Goal: Task Accomplishment & Management: Use online tool/utility

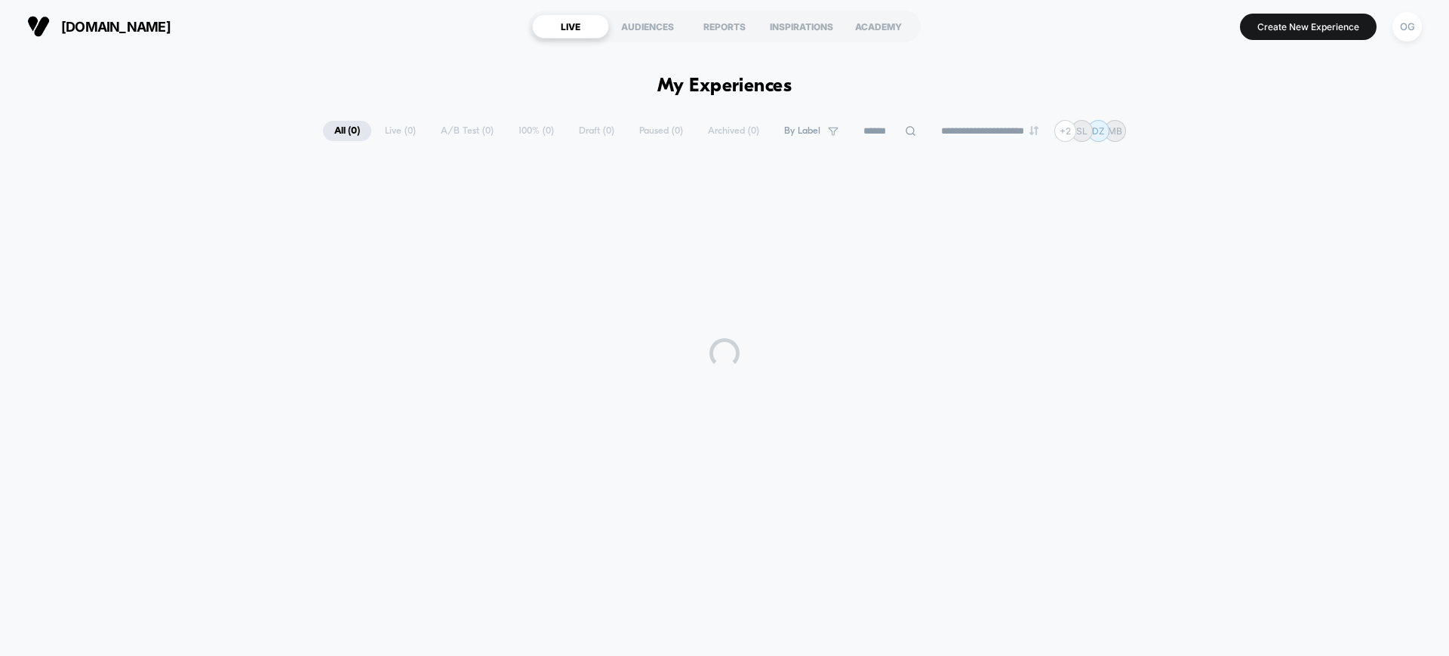
click at [1422, 260] on div at bounding box center [724, 352] width 1449 height 377
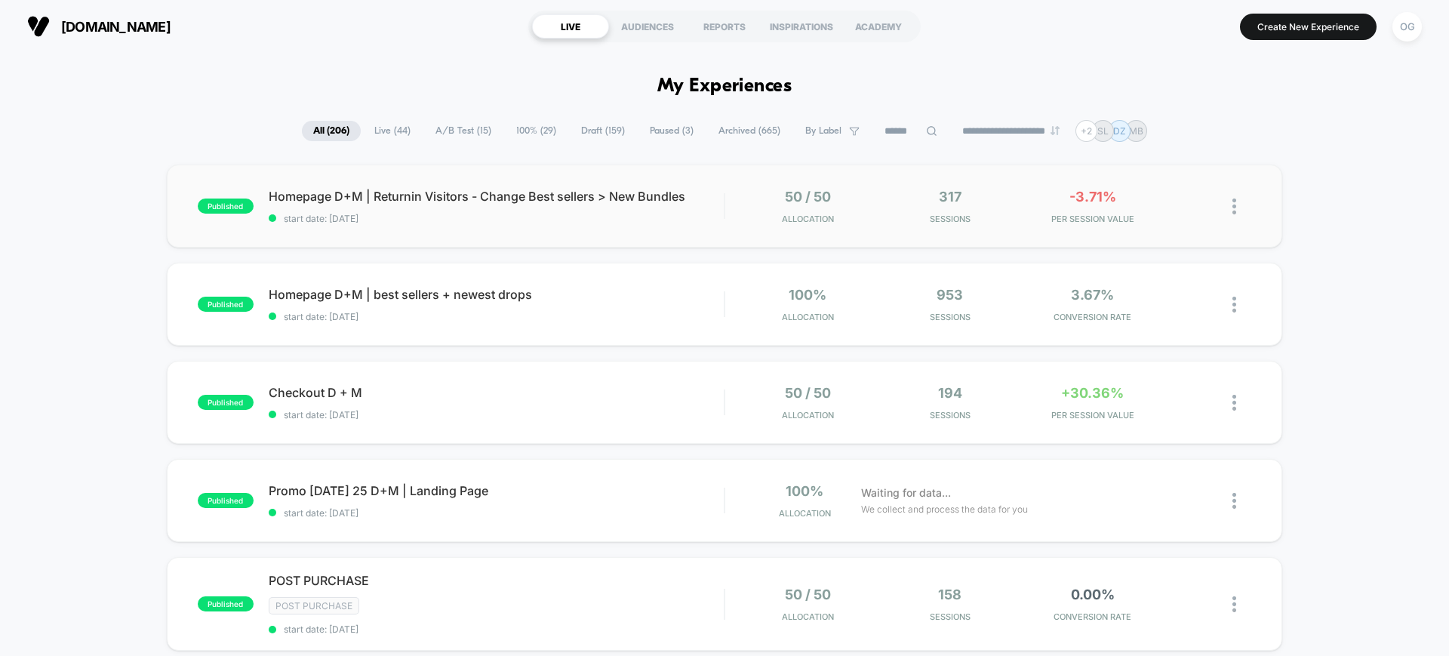
click at [684, 225] on div "published Homepage D+M | Returnin Visitors - Change Best sellers > New Bundles …" at bounding box center [724, 205] width 1115 height 83
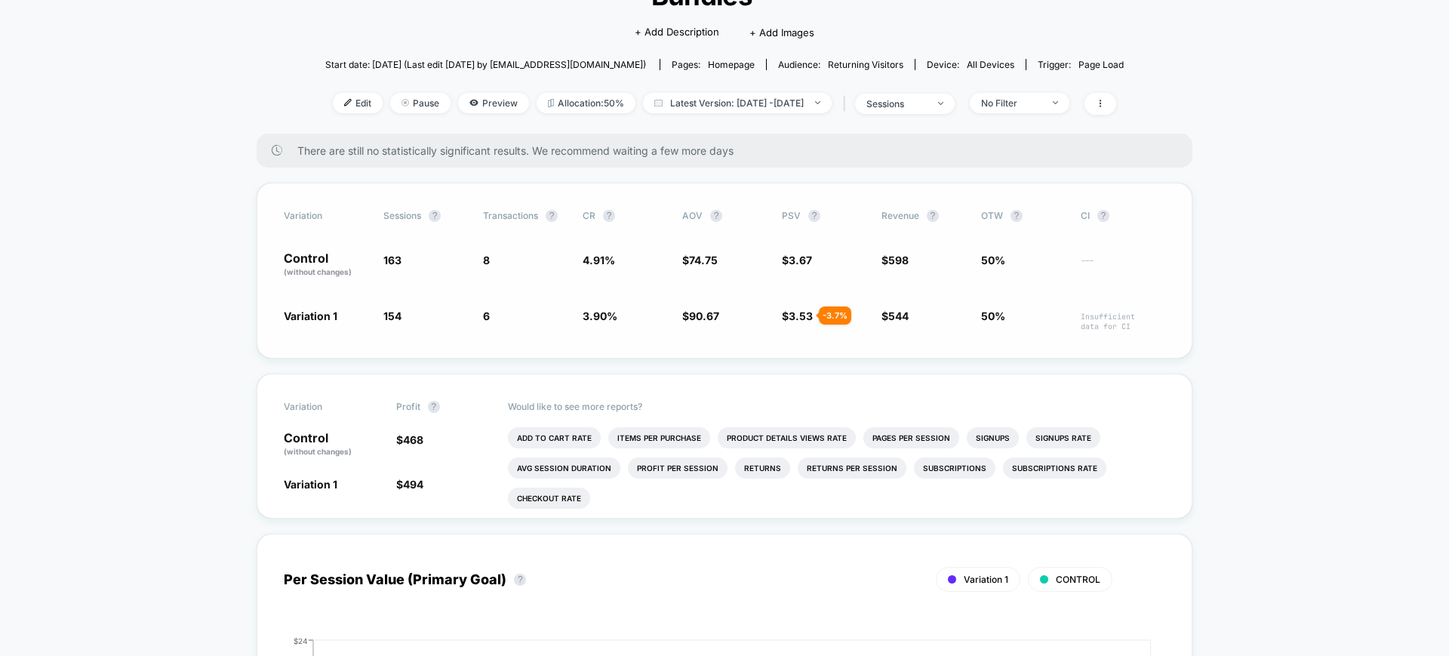
scroll to position [189, 0]
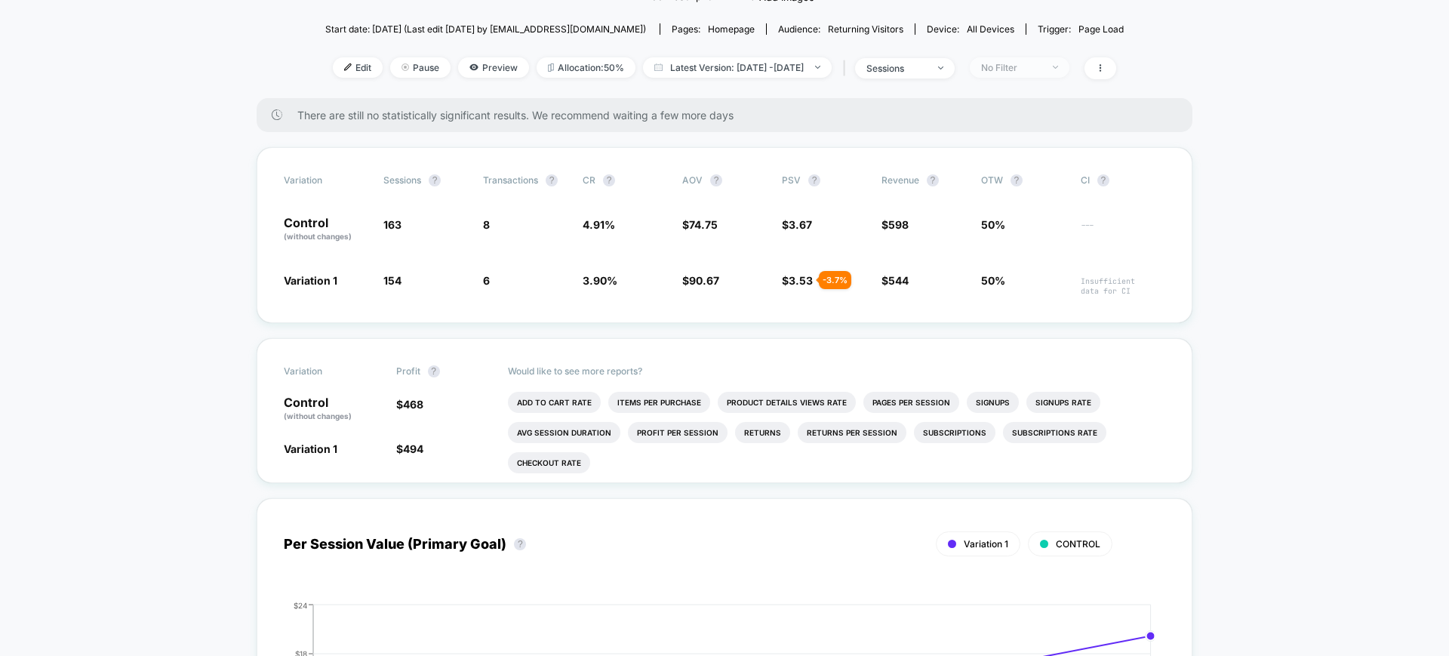
click at [1069, 69] on span "No Filter" at bounding box center [1020, 67] width 100 height 20
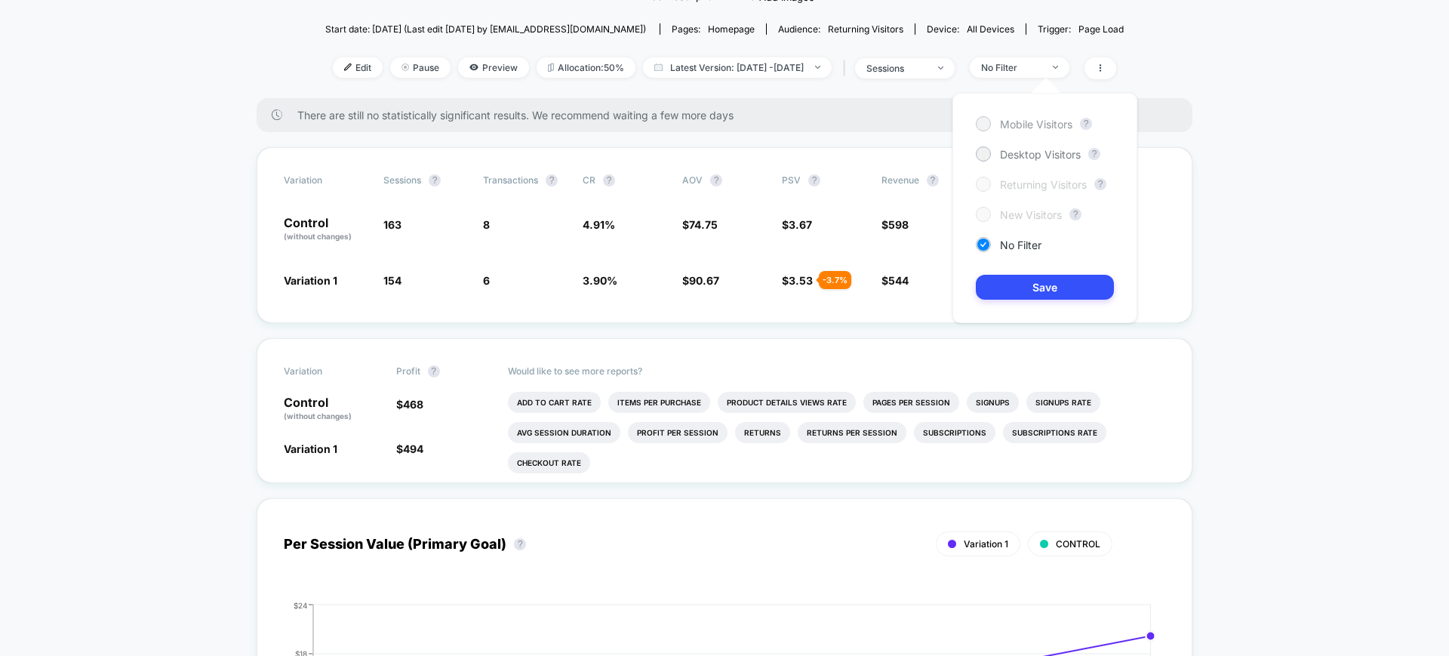
click at [1050, 125] on span "Mobile Visitors" at bounding box center [1036, 124] width 72 height 13
click at [1065, 283] on button "Save" at bounding box center [1045, 287] width 138 height 25
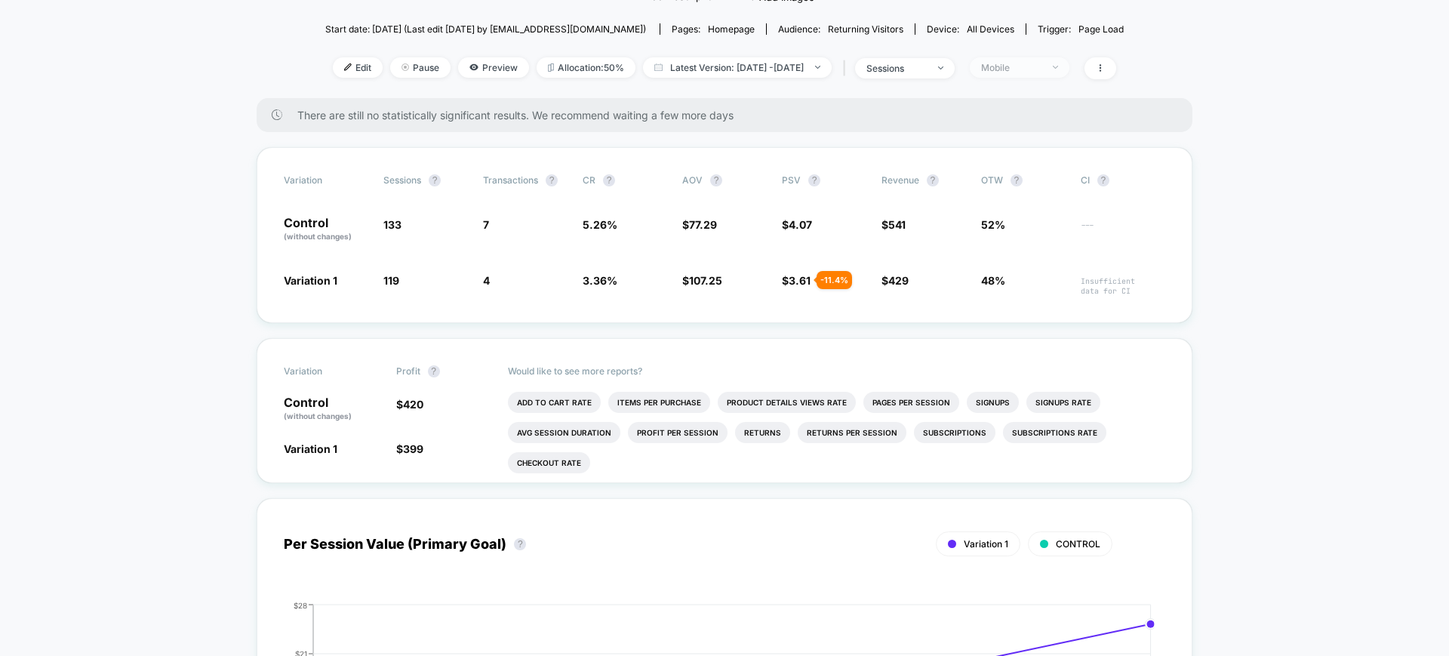
click at [1066, 60] on span "Mobile" at bounding box center [1020, 67] width 100 height 20
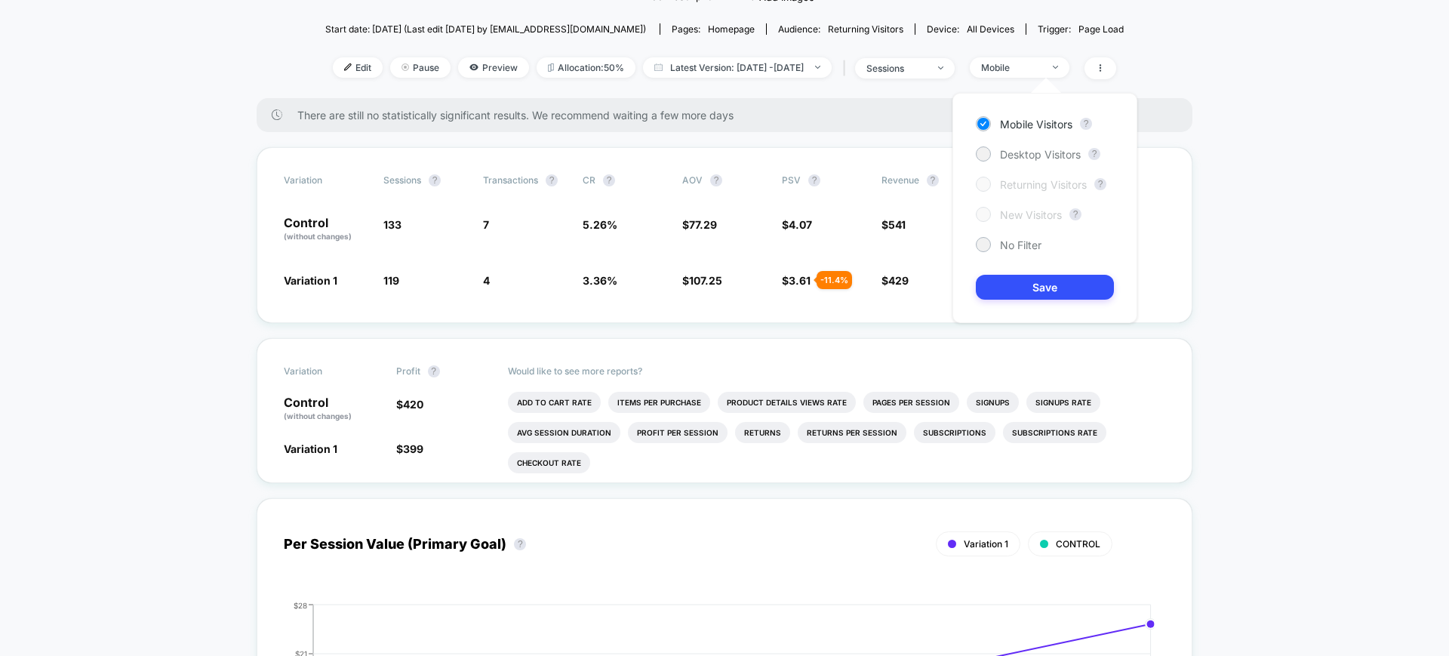
drag, startPoint x: 1044, startPoint y: 152, endPoint x: 1032, endPoint y: 214, distance: 63.0
click at [1044, 152] on span "Desktop Visitors" at bounding box center [1040, 154] width 81 height 13
click at [1025, 297] on button "Save" at bounding box center [1045, 287] width 138 height 25
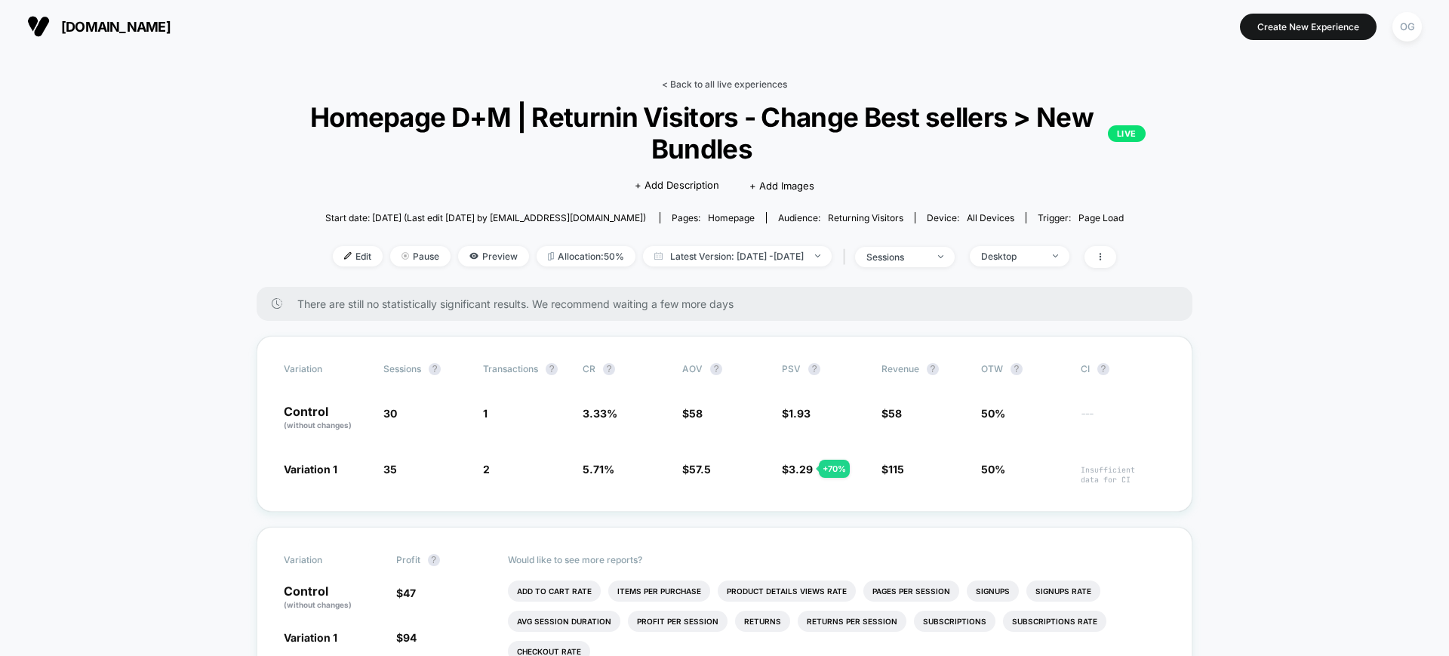
click at [718, 81] on link "< Back to all live experiences" at bounding box center [724, 83] width 125 height 11
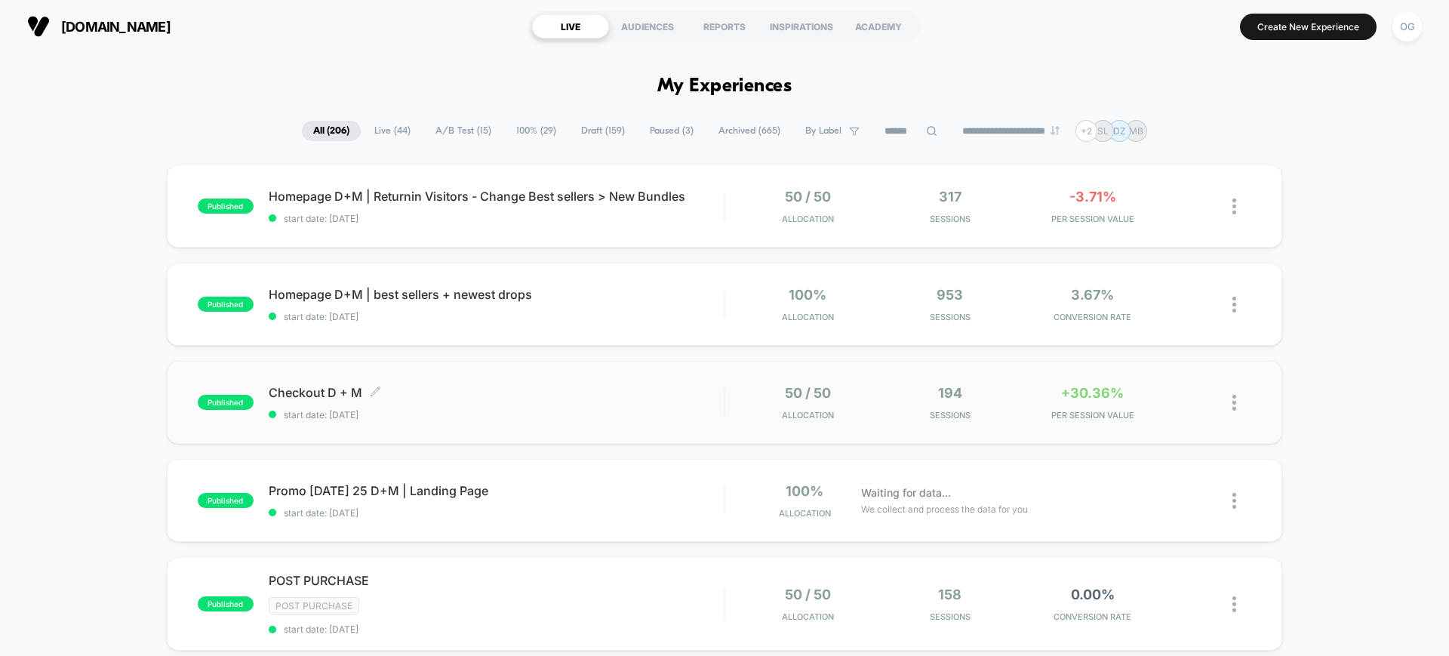
click at [534, 415] on span "start date: [DATE]" at bounding box center [496, 414] width 455 height 11
